Goal: Check status: Check status

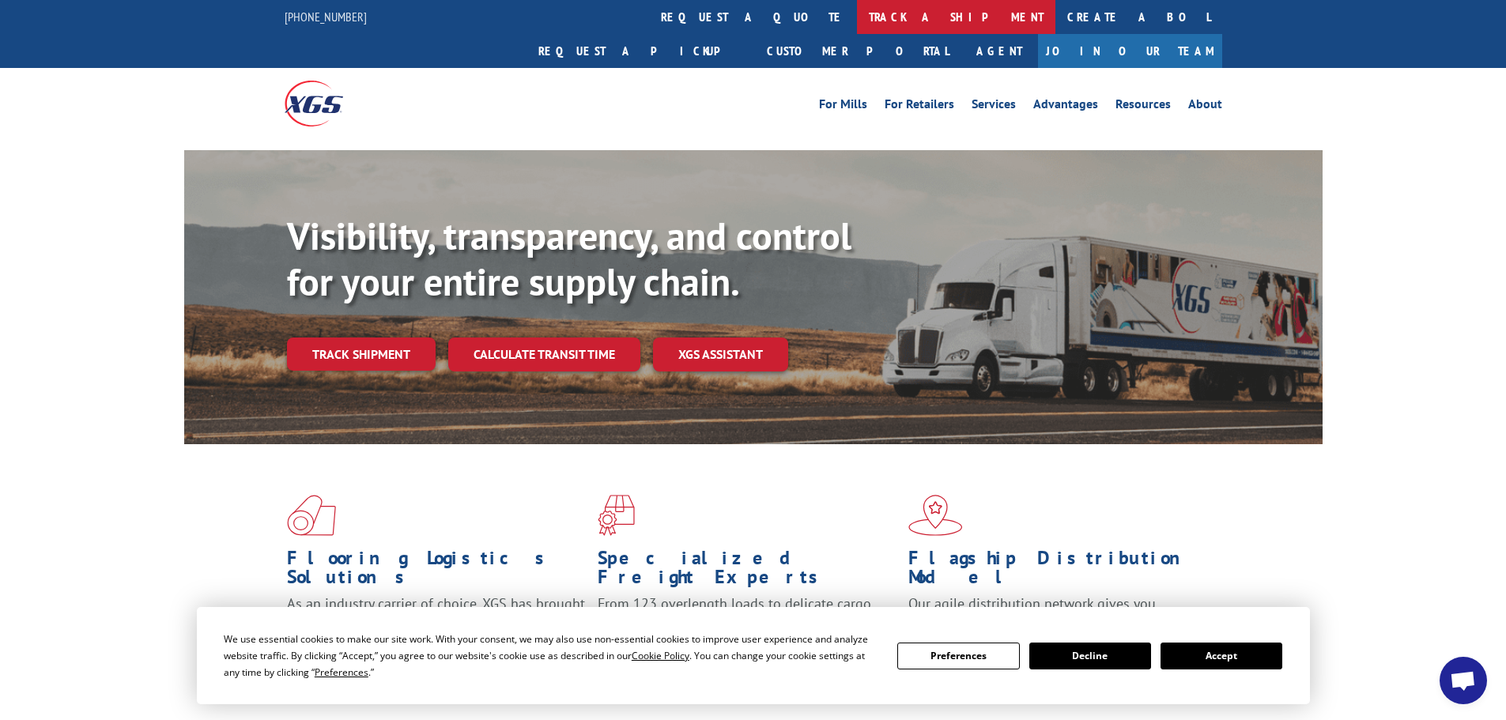
click at [857, 13] on link "track a shipment" at bounding box center [956, 17] width 198 height 34
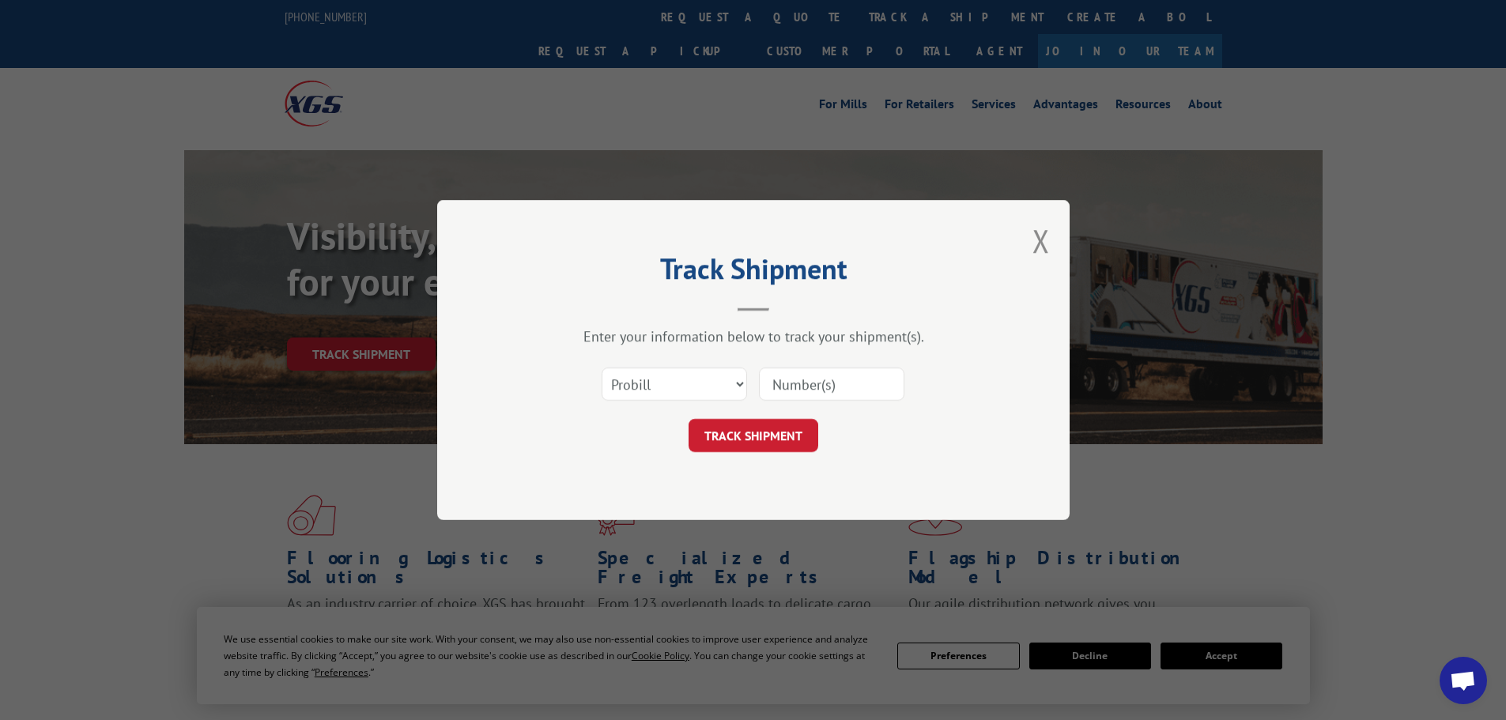
click at [793, 390] on input at bounding box center [832, 384] width 146 height 33
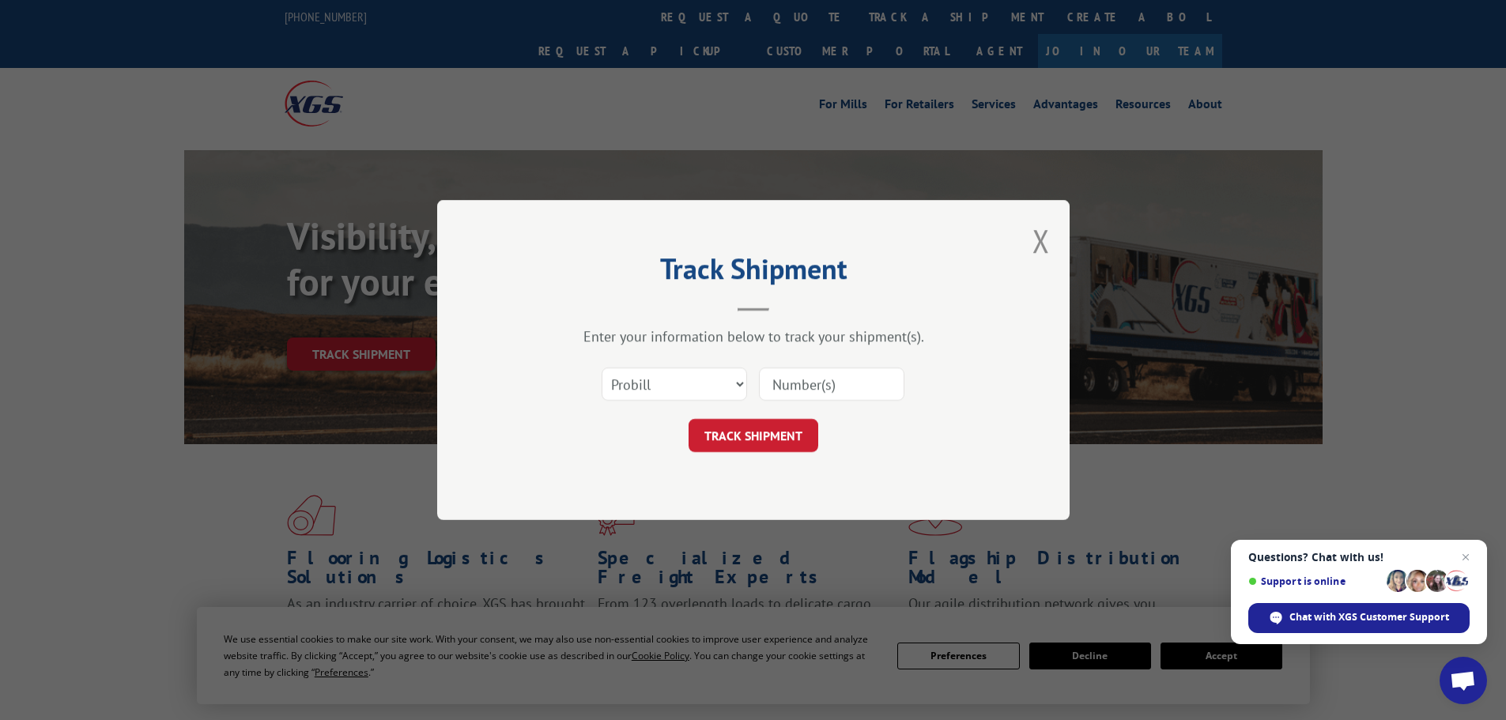
paste input "5179941"
type input "5179941"
click at [691, 385] on select "Select category... Probill BOL PO" at bounding box center [675, 384] width 146 height 33
select select "bol"
click at [602, 368] on select "Select category... Probill BOL PO" at bounding box center [675, 384] width 146 height 33
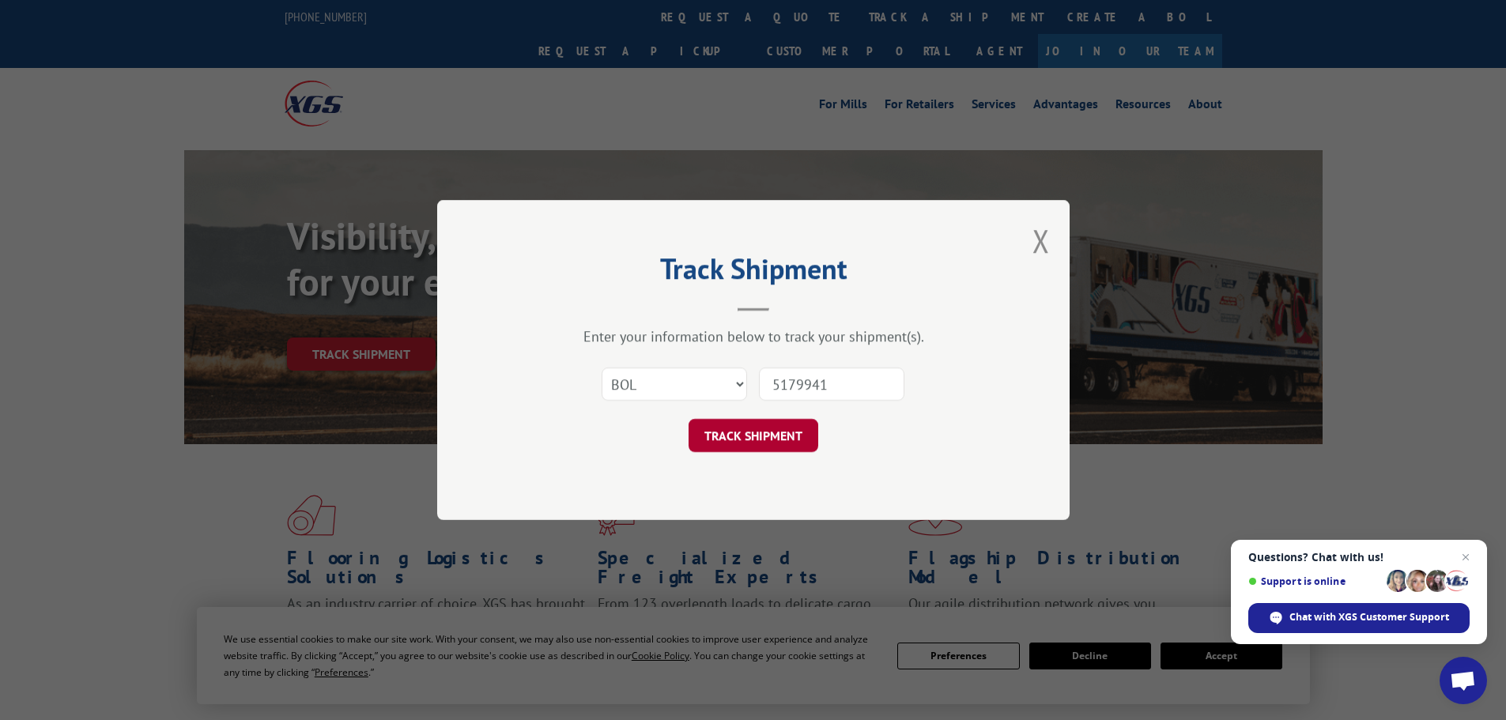
click at [707, 432] on button "TRACK SHIPMENT" at bounding box center [754, 435] width 130 height 33
